Goal: Task Accomplishment & Management: Use online tool/utility

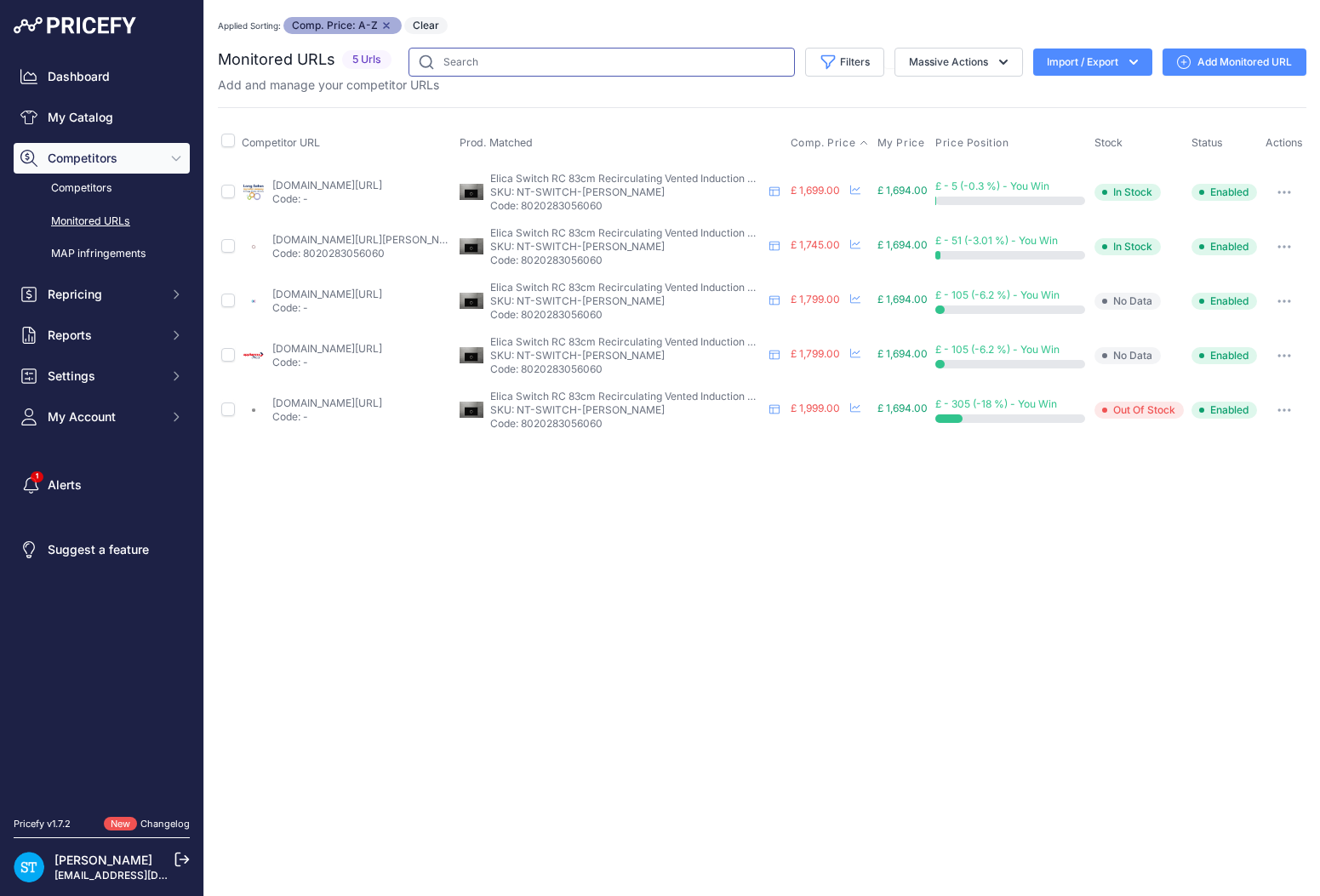
click at [465, 63] on input "text" at bounding box center [601, 62] width 386 height 29
paste input "KU7030D"
type input "KU7030D"
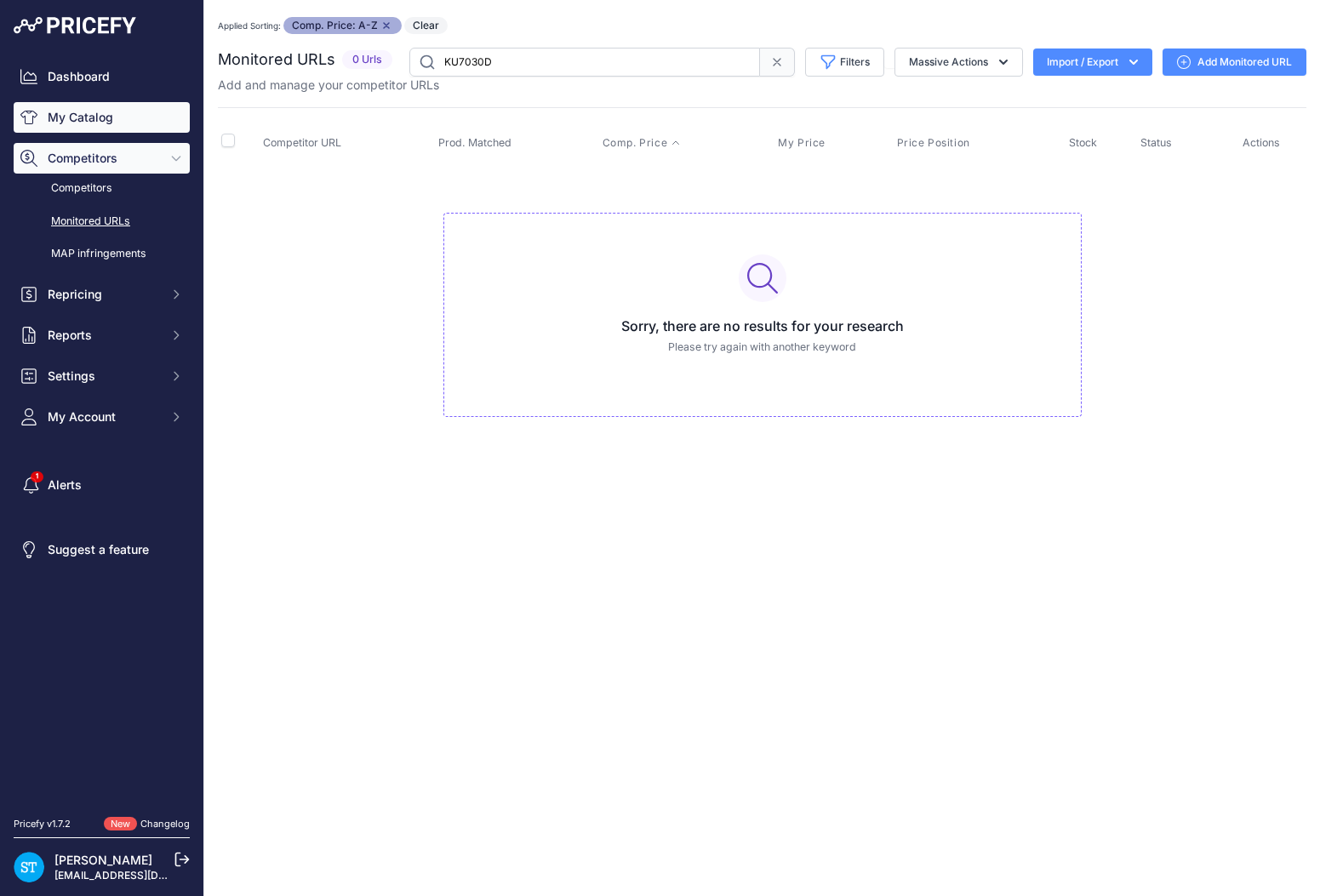
click at [108, 119] on link "My Catalog" at bounding box center [101, 117] width 176 height 30
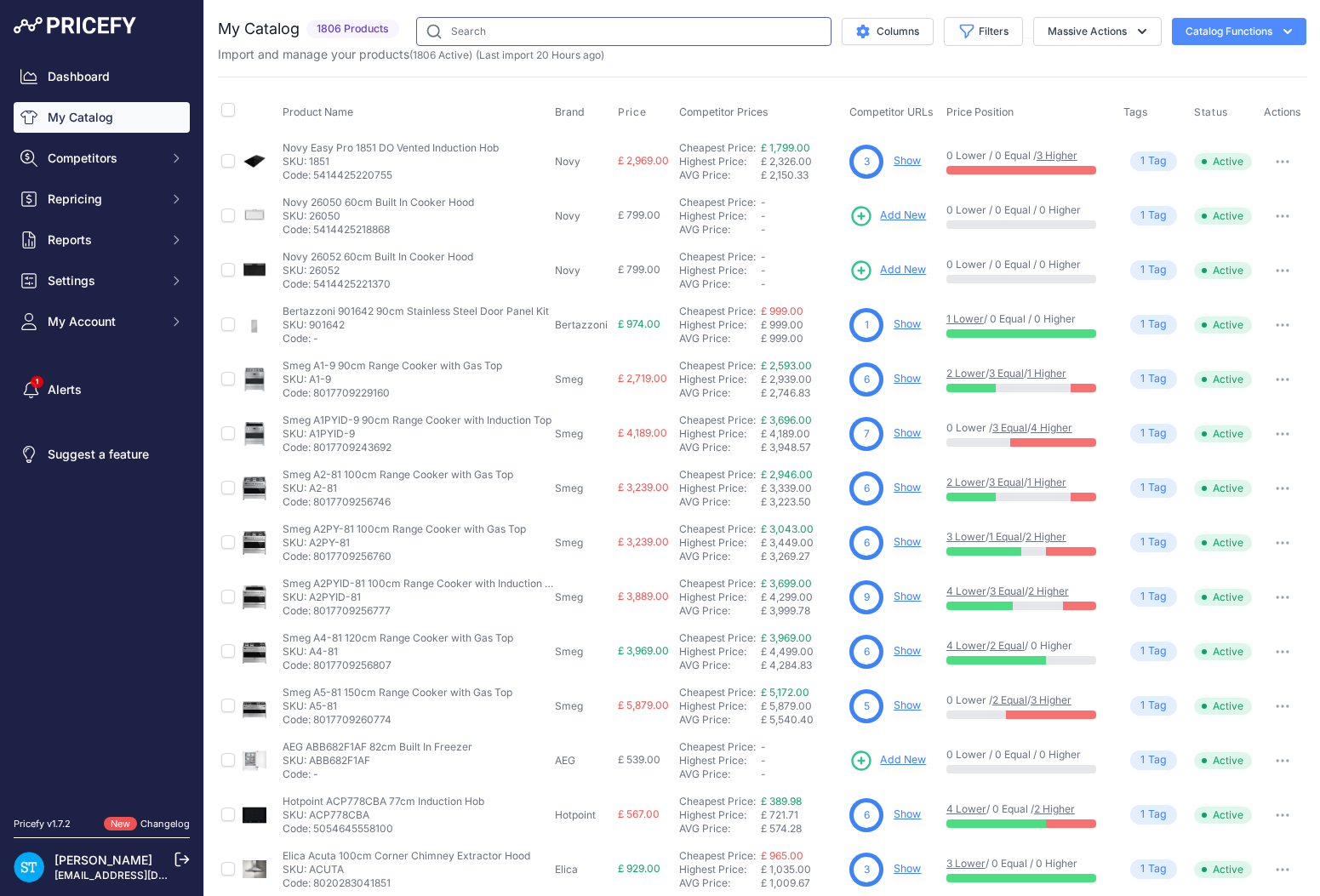
click at [634, 29] on input "text" at bounding box center [623, 31] width 415 height 29
paste input "KU7030D"
type input "KU7030D"
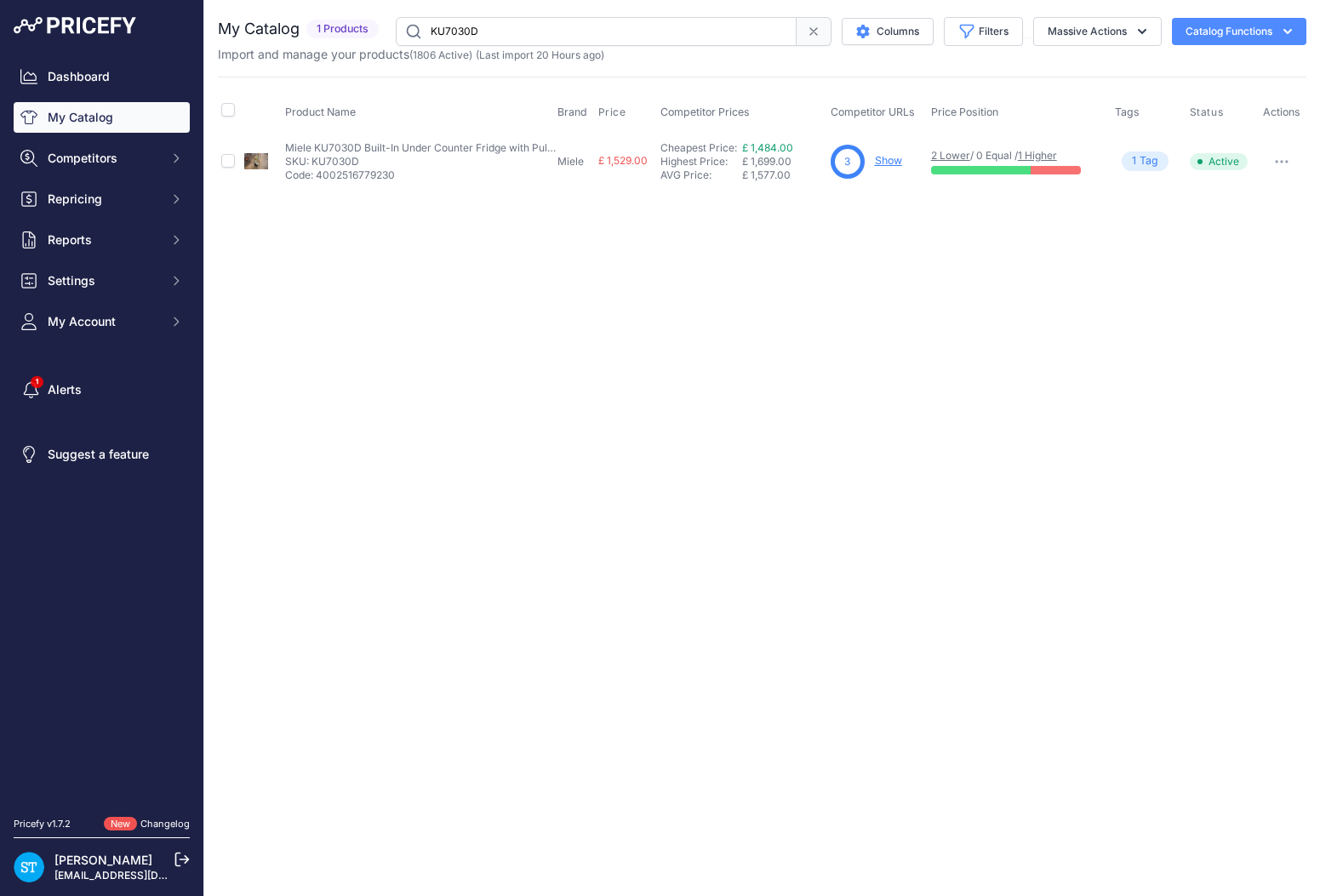
drag, startPoint x: 787, startPoint y: 338, endPoint x: 805, endPoint y: 321, distance: 24.8
click at [787, 338] on div "Close You are not connected to the internet." at bounding box center [762, 448] width 1116 height 896
click at [876, 161] on link "Show" at bounding box center [889, 161] width 27 height 13
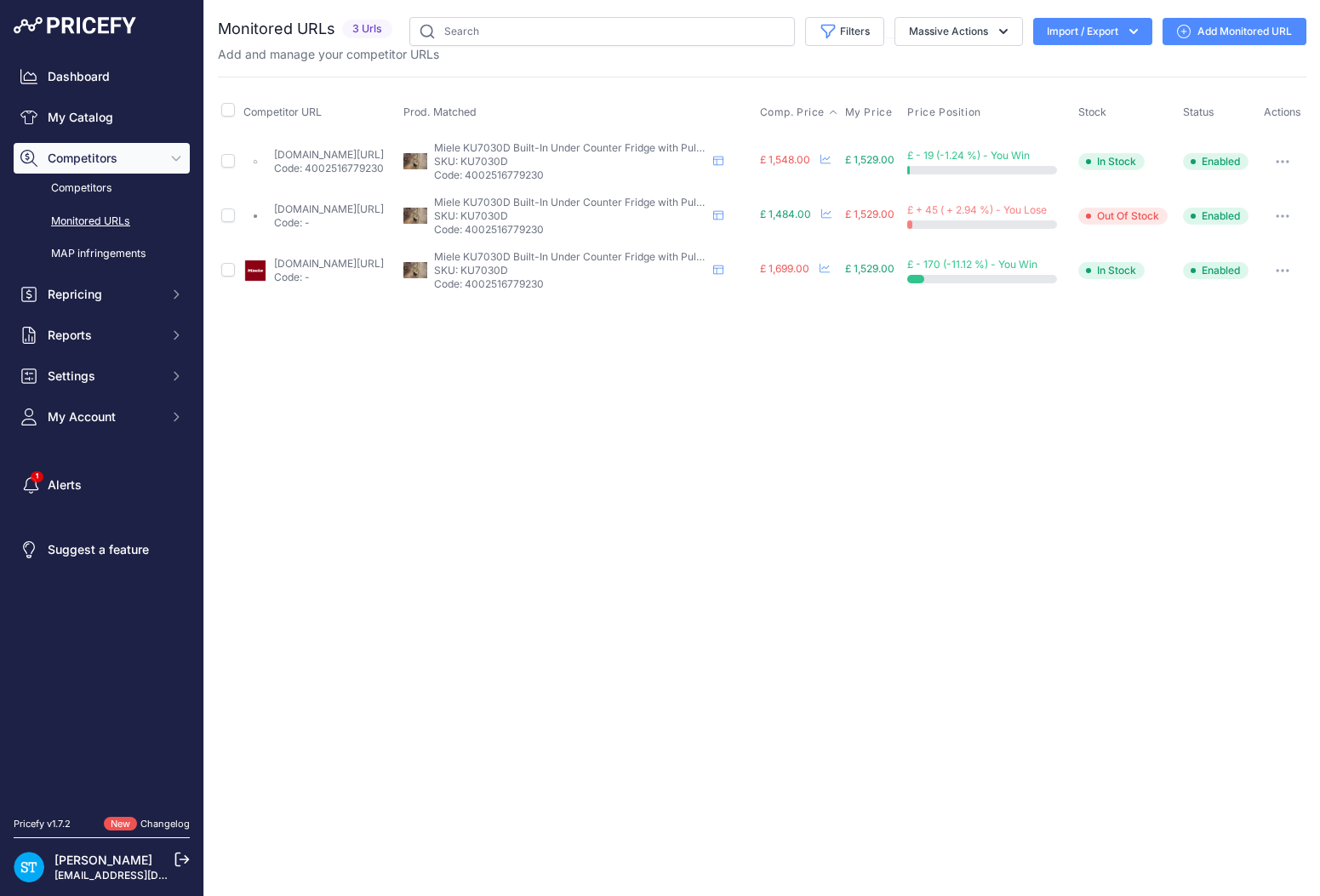
click at [825, 109] on span "Comp. Price" at bounding box center [792, 112] width 65 height 13
